Goal: Information Seeking & Learning: Learn about a topic

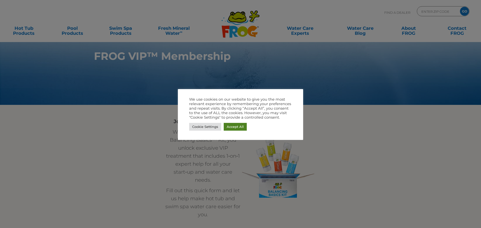
drag, startPoint x: 230, startPoint y: 124, endPoint x: 235, endPoint y: 131, distance: 8.1
click at [230, 124] on link "Accept All" at bounding box center [235, 127] width 23 height 8
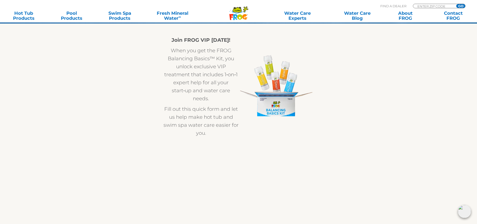
scroll to position [25, 0]
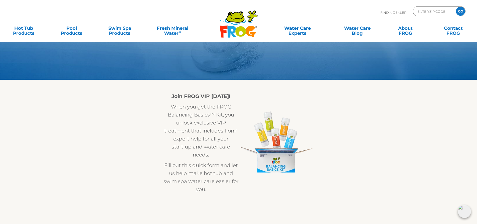
click at [274, 149] on img at bounding box center [276, 139] width 75 height 68
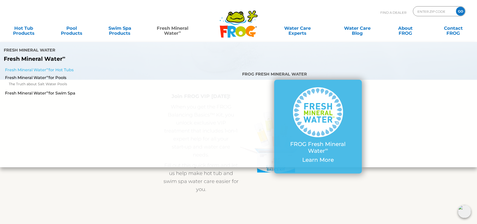
click at [35, 67] on link "Fresh Mineral Water ∞ for Hot Tubs" at bounding box center [82, 70] width 154 height 6
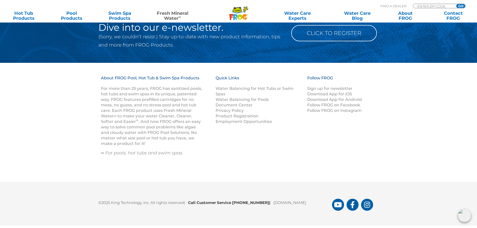
scroll to position [640, 0]
